Goal: Task Accomplishment & Management: Manage account settings

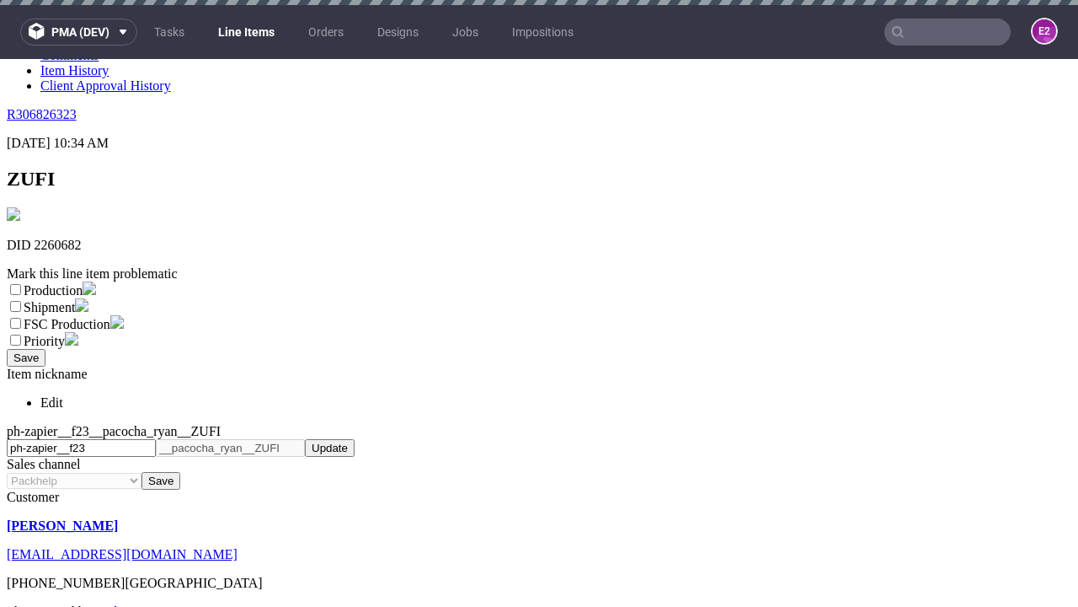
scroll to position [5, 0]
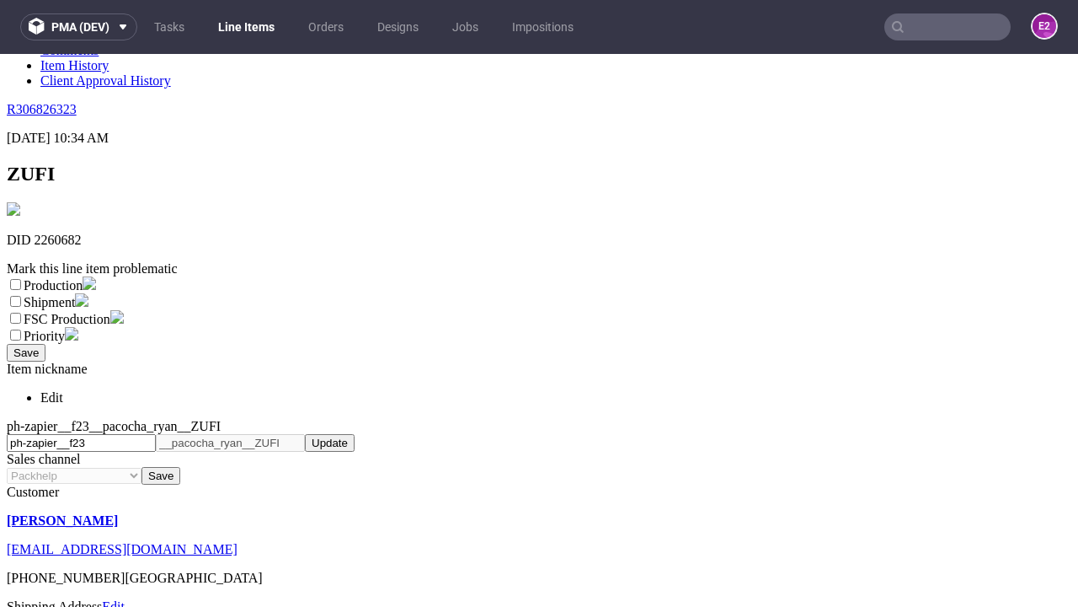
select select "dtp_ca_needed"
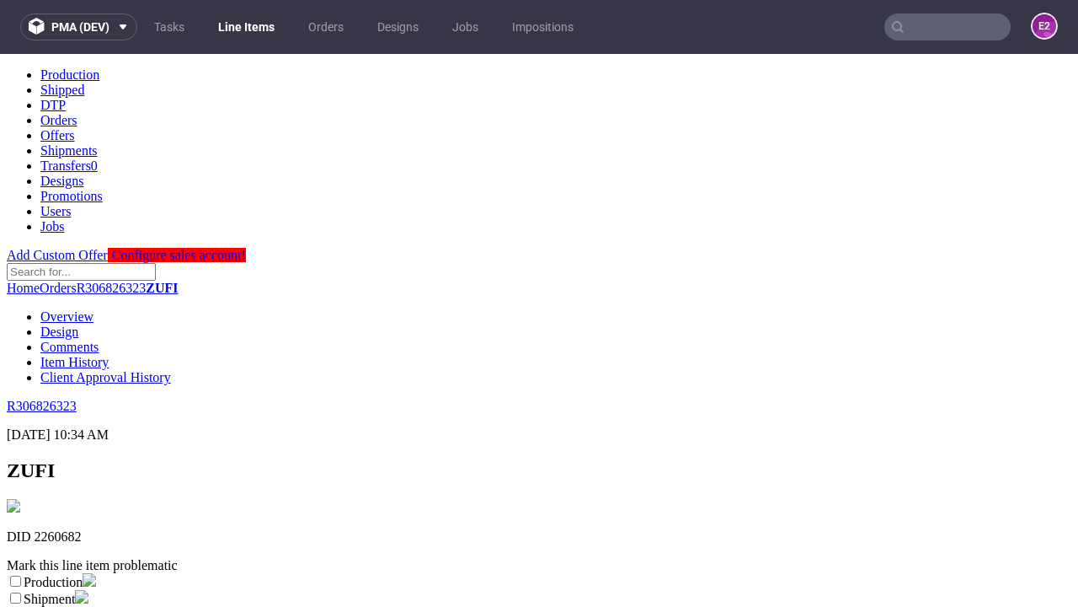
scroll to position [0, 0]
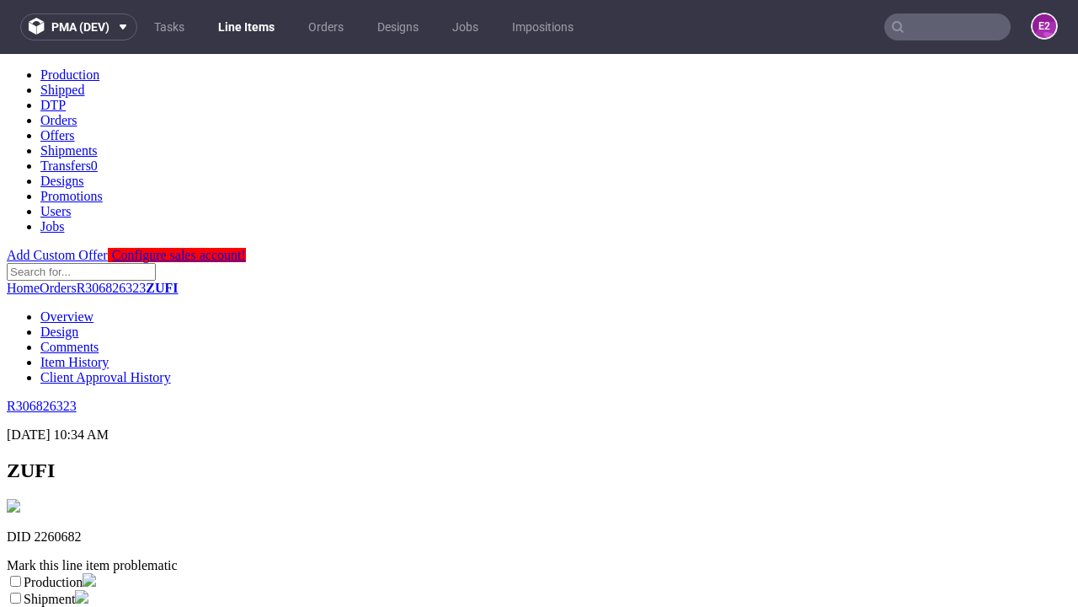
checkbox input "true"
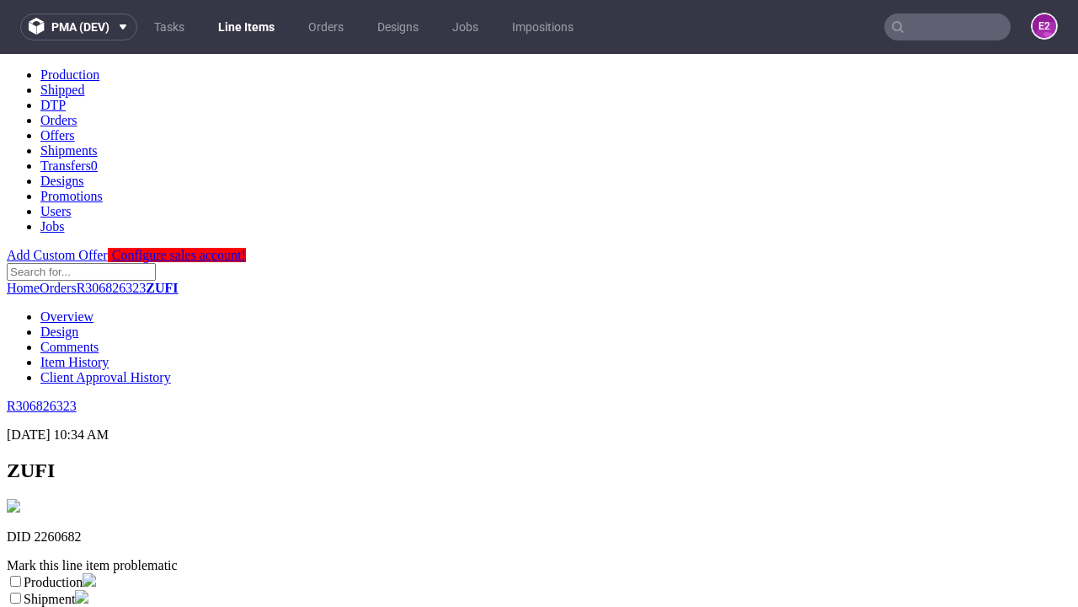
scroll to position [15, 0]
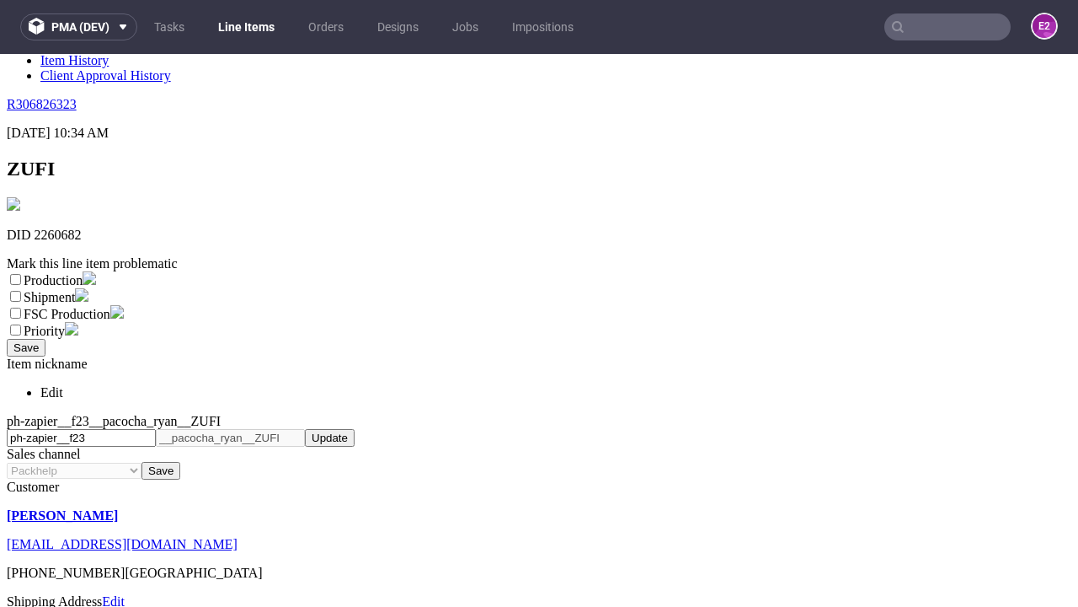
type textarea "test"
